Goal: Register for event/course

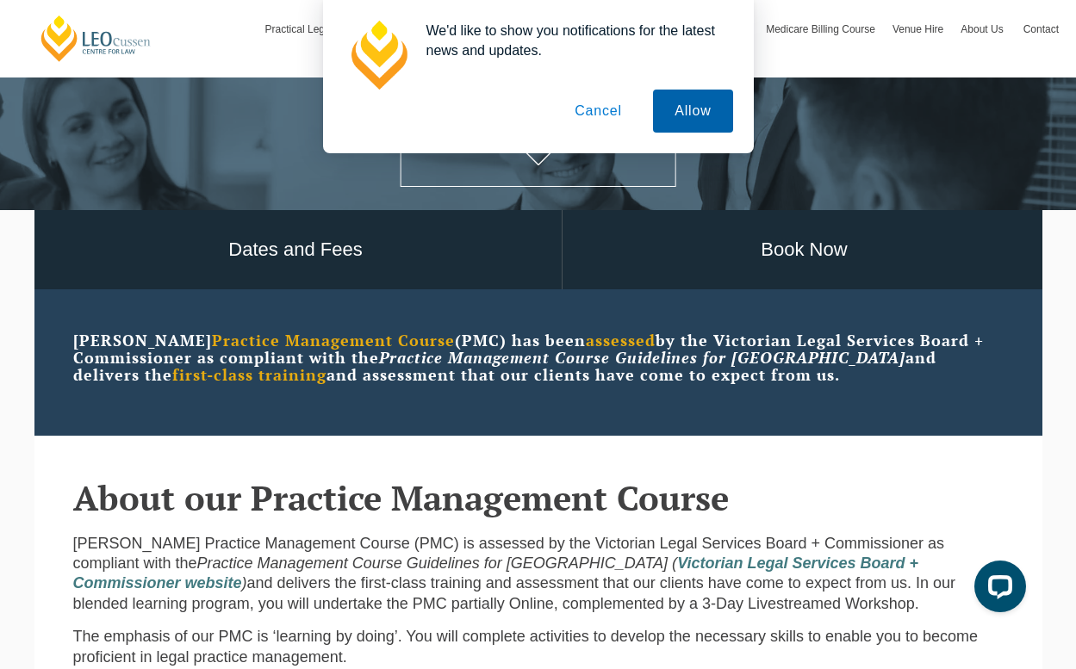
click at [695, 110] on button "Allow" at bounding box center [692, 111] width 79 height 43
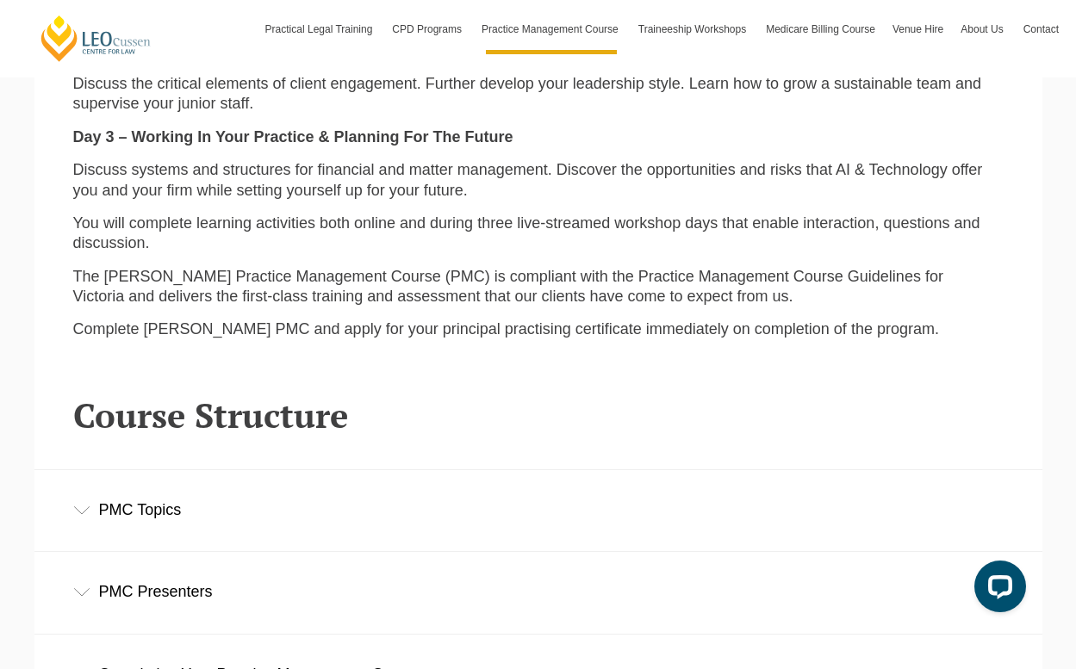
scroll to position [2058, 0]
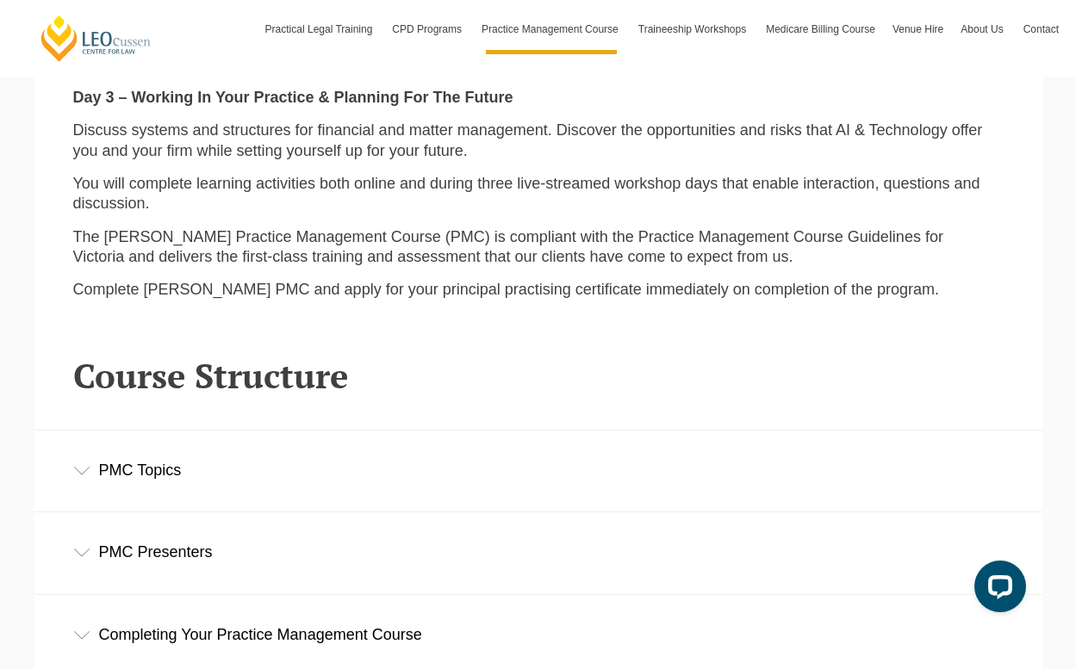
click at [152, 436] on div "PMC Topics" at bounding box center [538, 471] width 1008 height 80
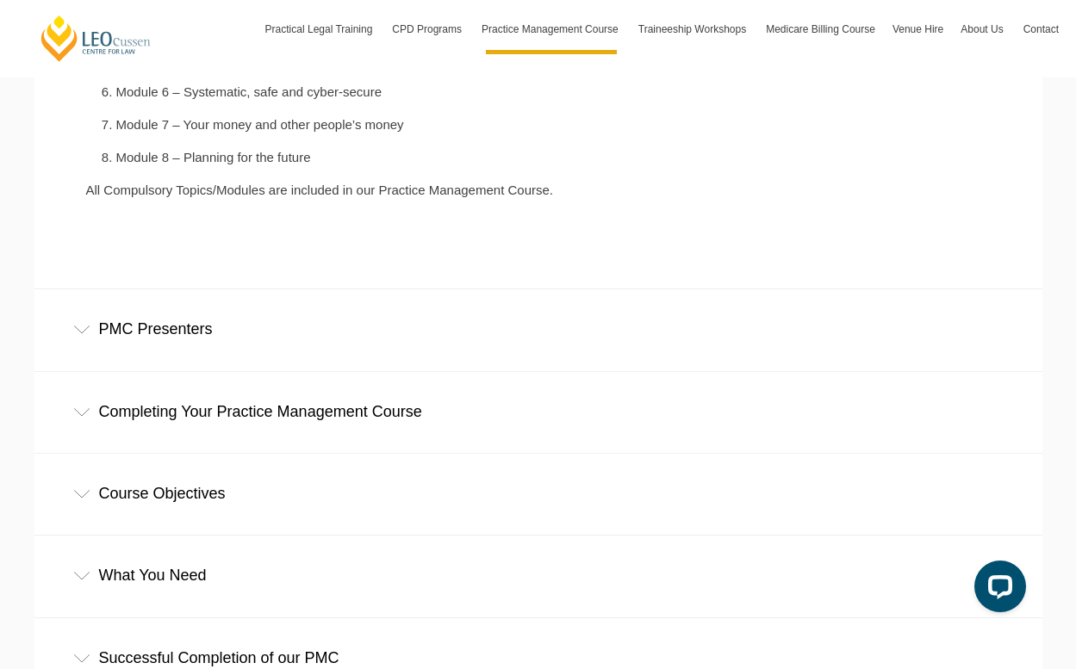
scroll to position [2715, 0]
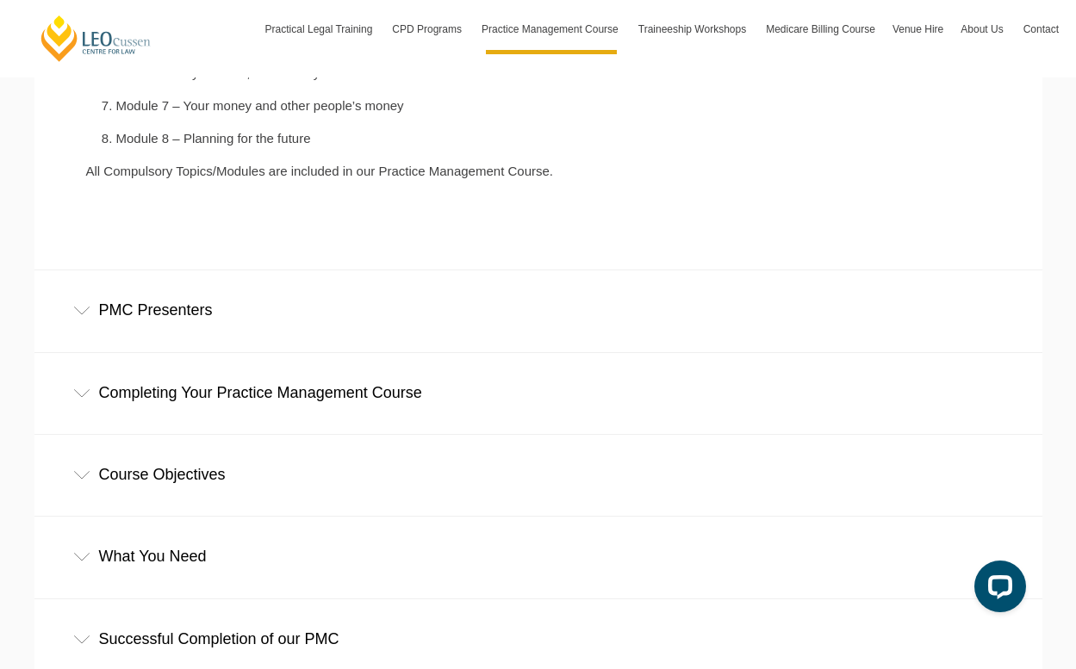
click at [109, 353] on div "Completing Your Practice Management Course" at bounding box center [538, 393] width 1008 height 80
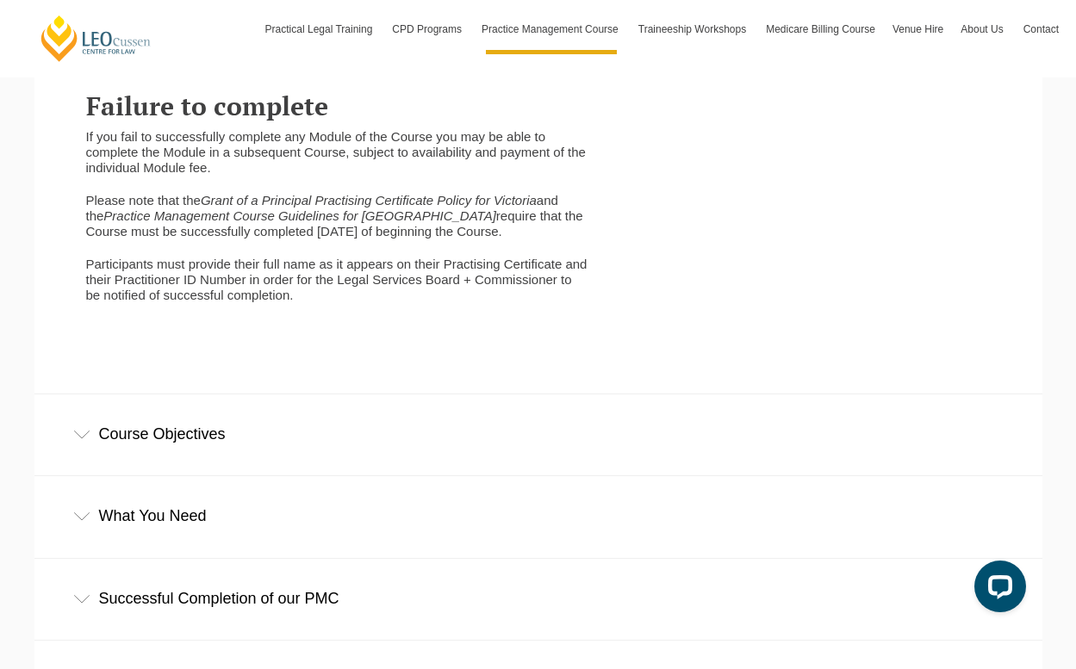
scroll to position [3568, 0]
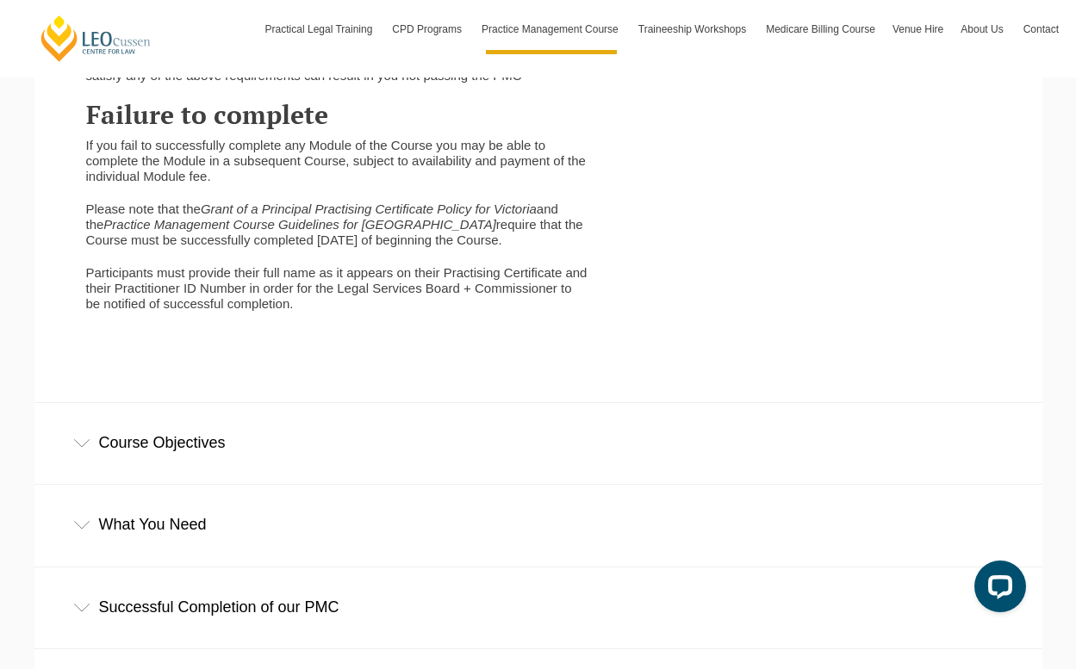
click at [141, 403] on div "Course Objectives" at bounding box center [538, 443] width 1008 height 80
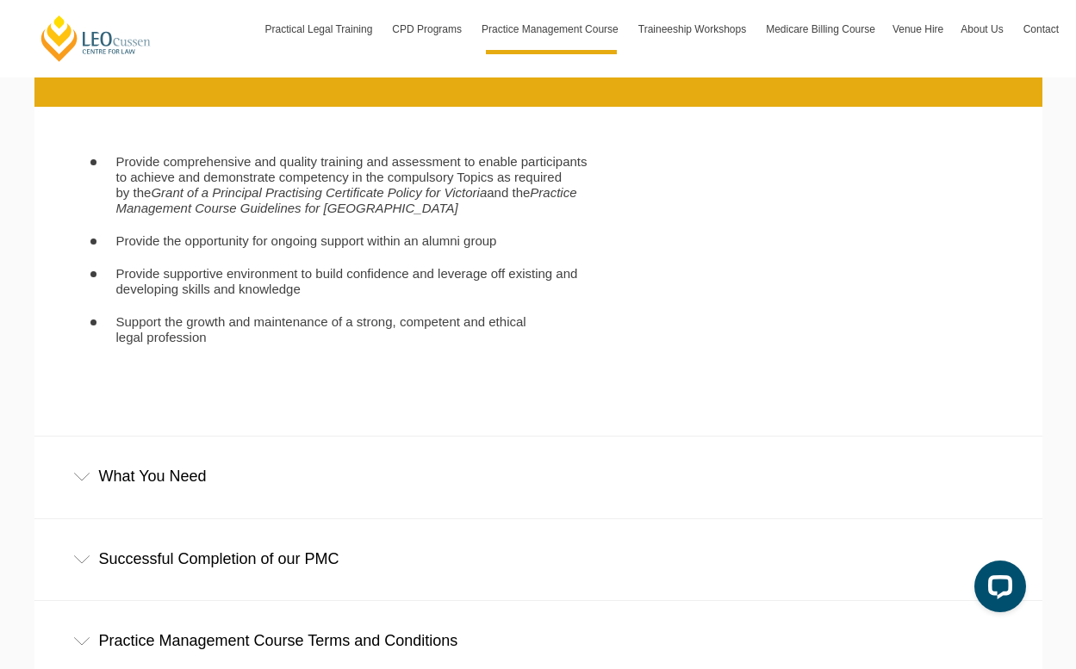
scroll to position [3947, 0]
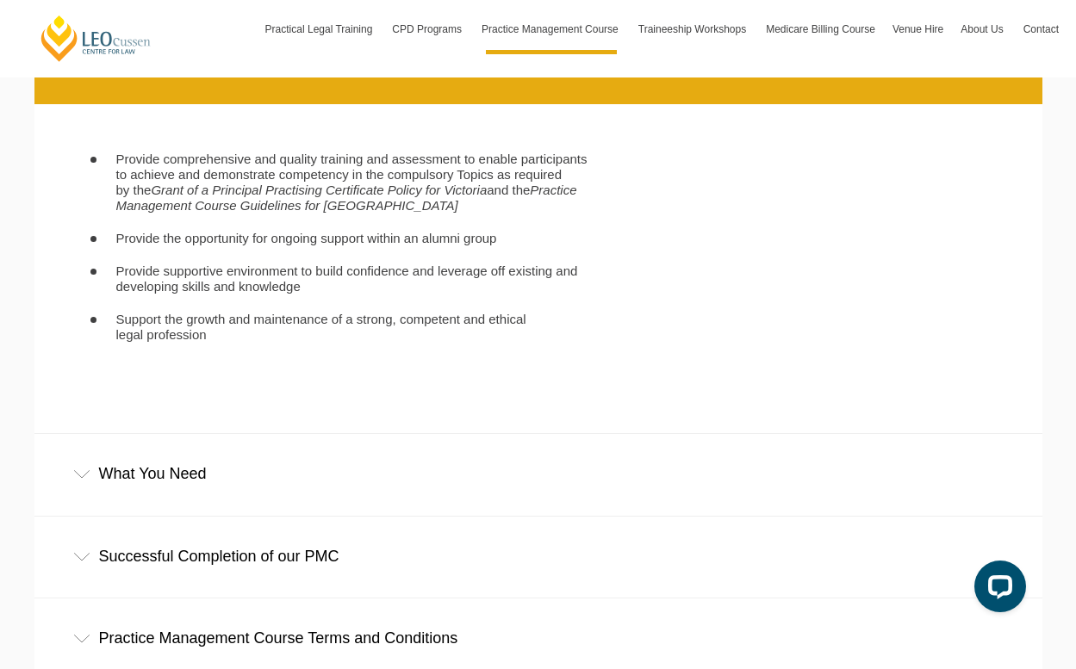
click at [144, 442] on div "What You Need" at bounding box center [538, 474] width 1008 height 80
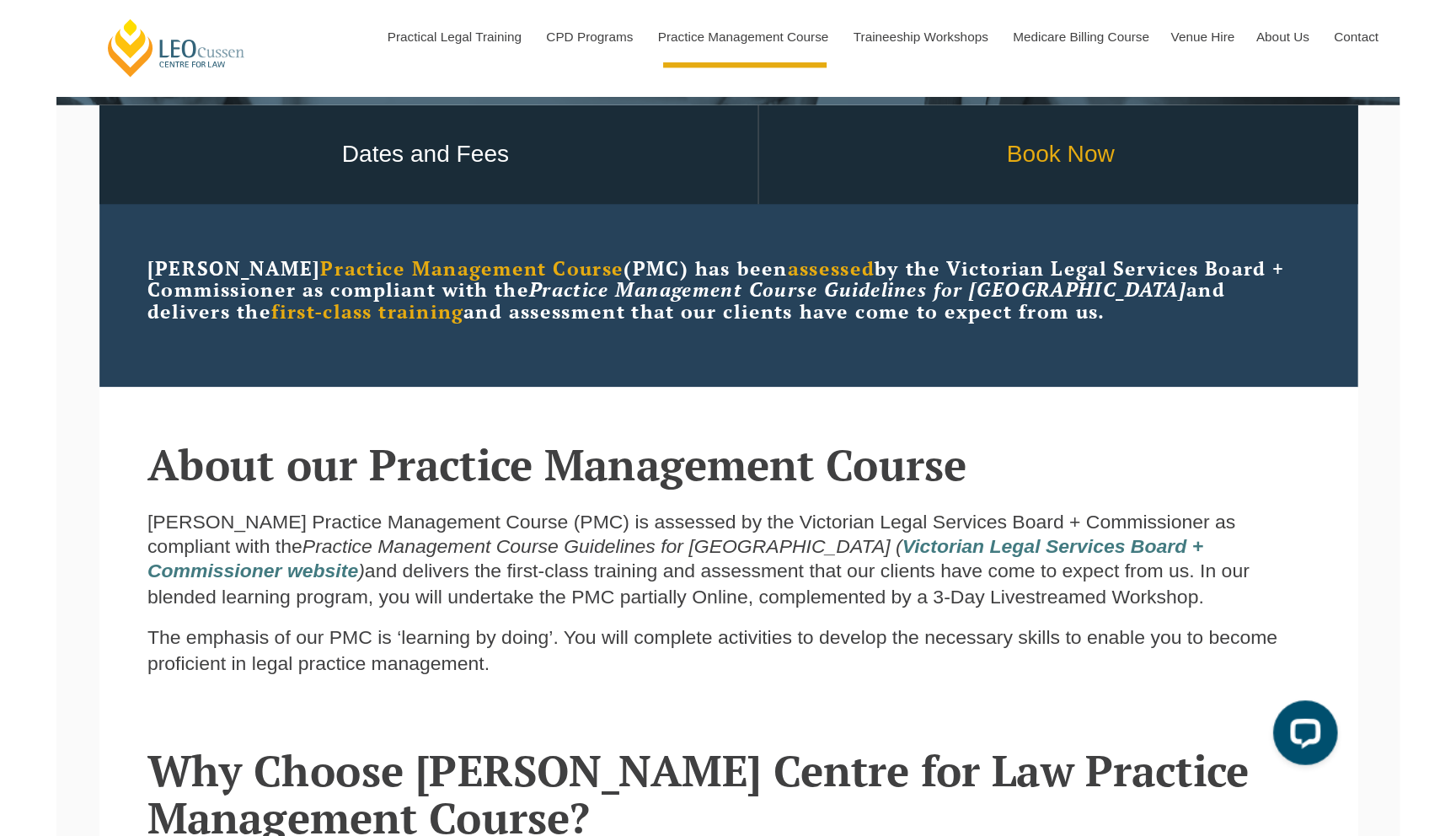
scroll to position [0, 0]
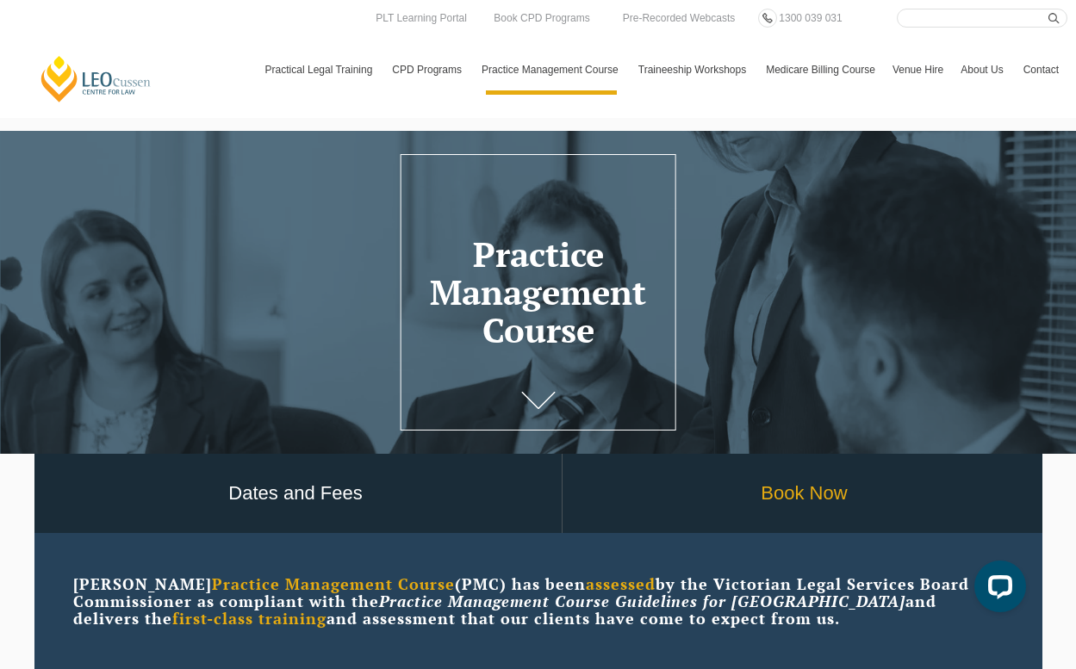
click at [815, 490] on link "Book Now" at bounding box center [805, 494] width 484 height 80
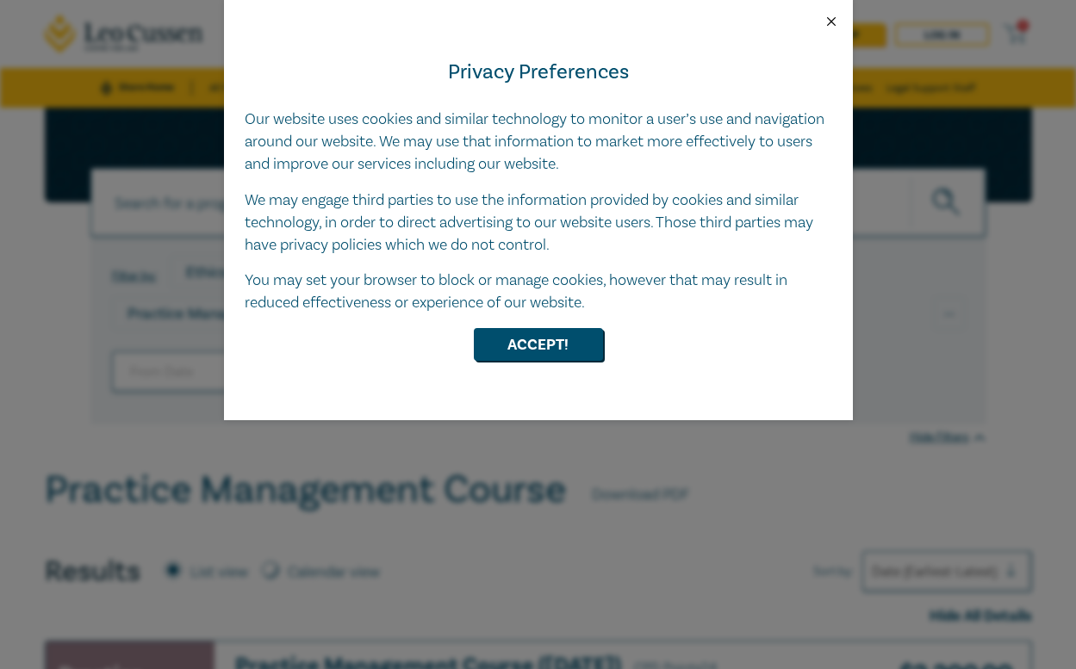
click at [834, 17] on button "Close" at bounding box center [832, 22] width 16 height 16
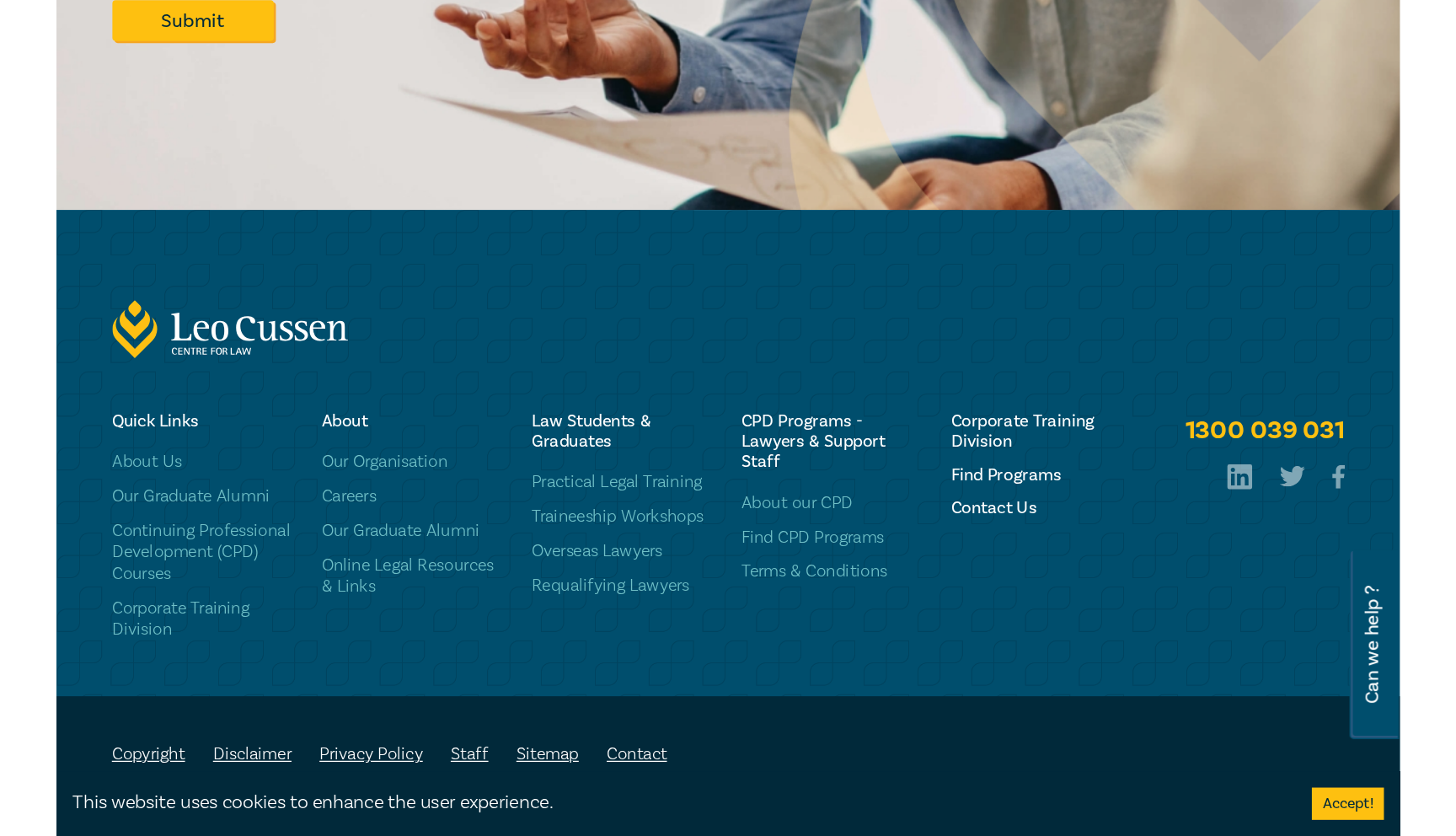
scroll to position [3699, 0]
